Goal: Task Accomplishment & Management: Manage account settings

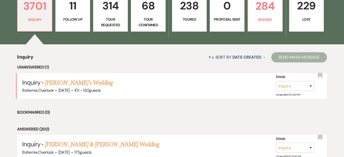
scroll to position [157, 0]
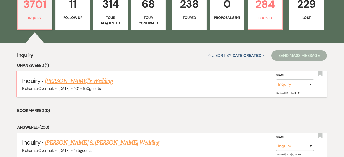
click at [90, 77] on link "[PERSON_NAME]'s Wedding" at bounding box center [79, 81] width 68 height 9
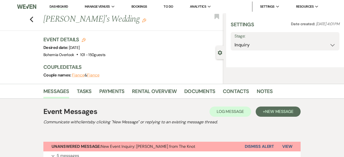
select select "2"
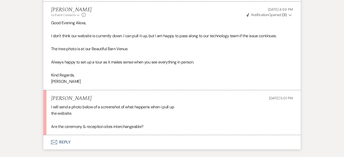
scroll to position [702, 0]
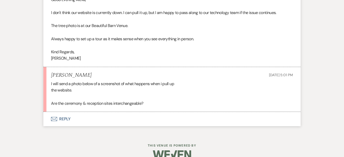
click at [145, 112] on button "Envelope Reply" at bounding box center [172, 119] width 258 height 14
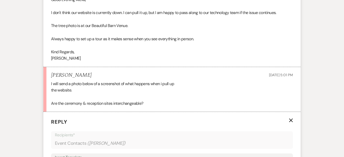
scroll to position [778, 0]
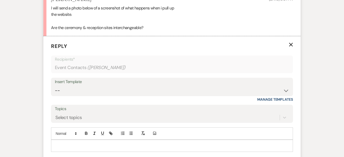
click at [142, 143] on p at bounding box center [172, 146] width 234 height 6
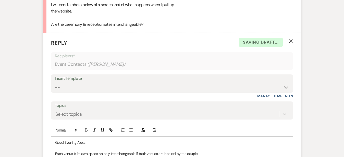
scroll to position [869, 0]
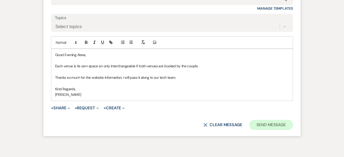
click at [281, 120] on button "Send Message" at bounding box center [272, 125] width 44 height 10
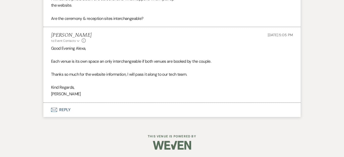
scroll to position [777, 0]
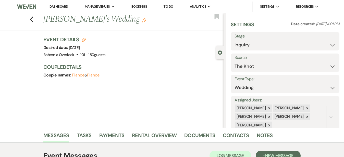
scroll to position [0, 0]
click at [66, 5] on link "Dashboard" at bounding box center [59, 6] width 18 height 5
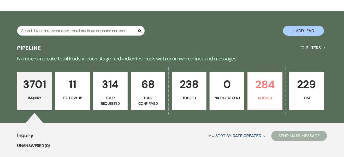
scroll to position [76, 0]
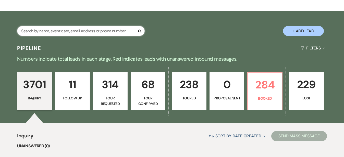
click at [91, 31] on input "text" at bounding box center [81, 31] width 128 height 10
type input "[PERSON_NAME]"
select select "5"
select select "2"
select select "4"
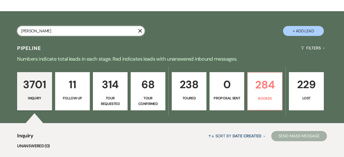
select select "8"
select select "4"
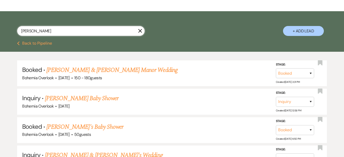
scroll to position [34, 0]
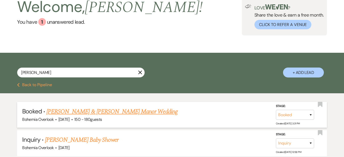
click at [83, 113] on link "[PERSON_NAME] & [PERSON_NAME] Manor Wedding" at bounding box center [112, 111] width 131 height 9
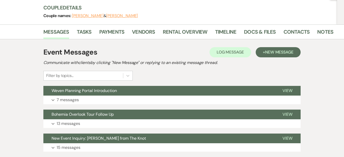
scroll to position [61, 0]
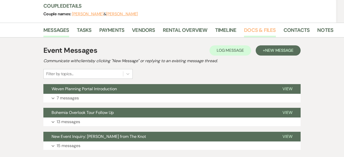
click at [244, 32] on link "Docs & Files" at bounding box center [260, 31] width 32 height 11
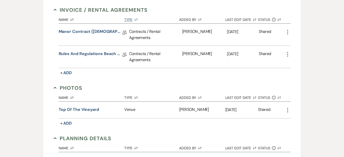
scroll to position [143, 0]
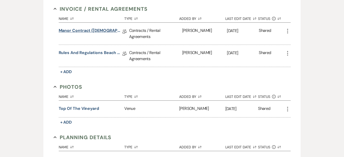
click at [84, 33] on link "Manor Contract ([DEMOGRAPHIC_DATA])" at bounding box center [91, 32] width 64 height 8
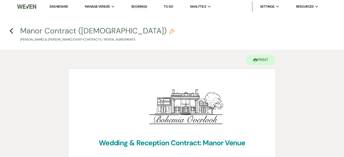
click at [287, 32] on div "Manor Contract (BOH) Pencil [PERSON_NAME] & [PERSON_NAME] Event • Contracts / R…" at bounding box center [173, 34] width 307 height 15
click at [11, 31] on icon "Previous" at bounding box center [11, 31] width 4 height 6
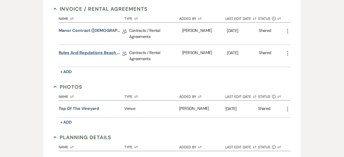
click at [65, 50] on link "Rules and Regulations Beach and Manor ([GEOGRAPHIC_DATA])" at bounding box center [91, 54] width 64 height 8
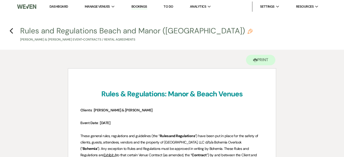
click at [60, 5] on link "Dashboard" at bounding box center [59, 6] width 18 height 4
